Goal: Navigation & Orientation: Go to known website

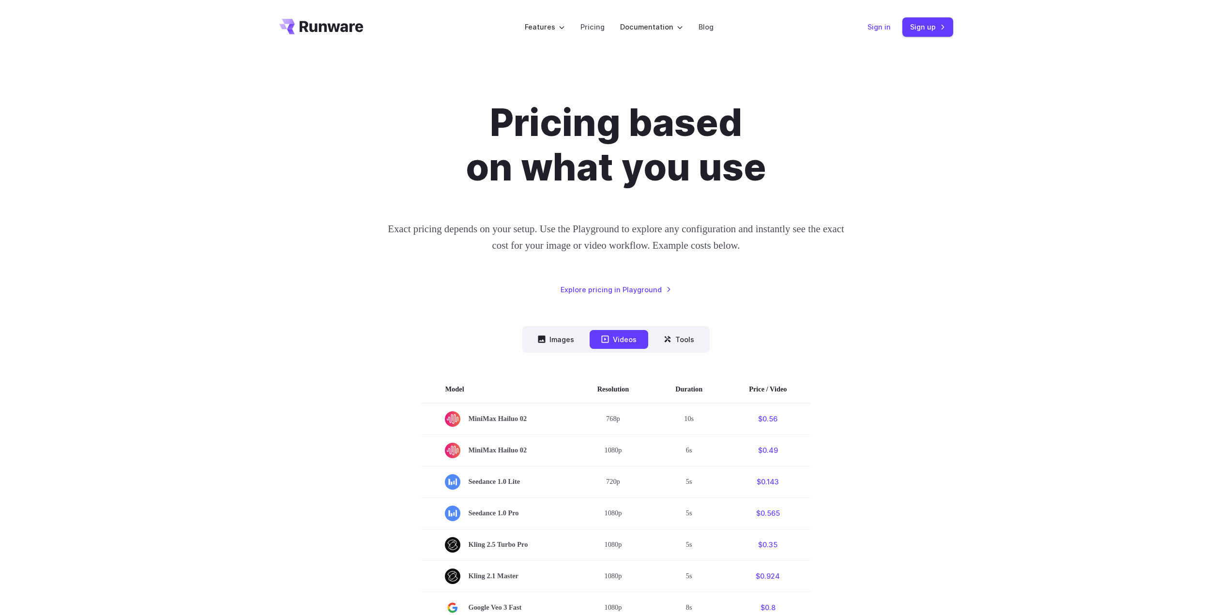
click at [875, 29] on link "Sign in" at bounding box center [878, 26] width 23 height 11
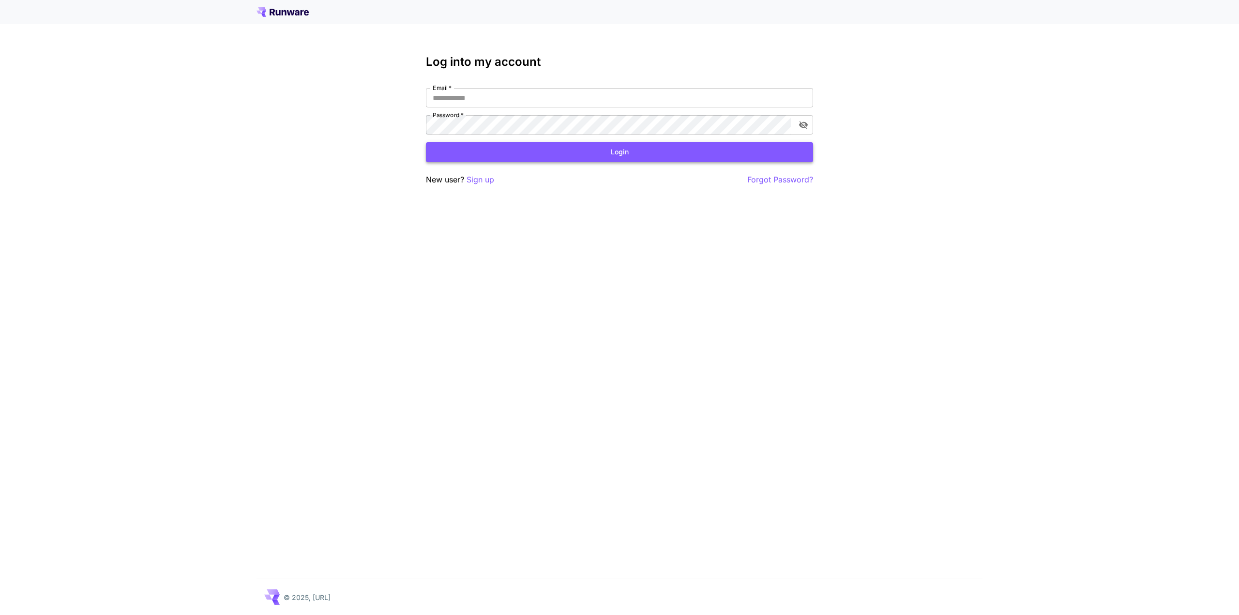
type input "**********"
click at [548, 154] on button "Login" at bounding box center [619, 152] width 387 height 20
